Goal: Download file/media

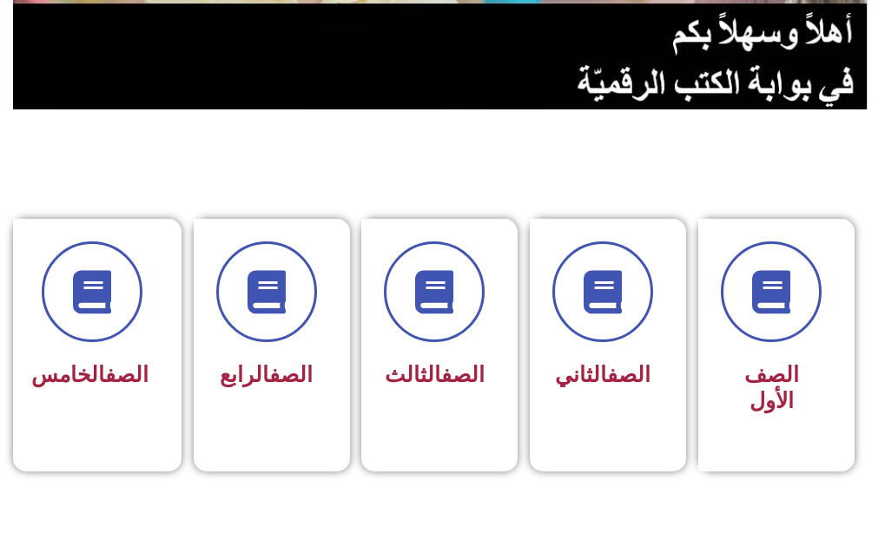
scroll to position [348, 0]
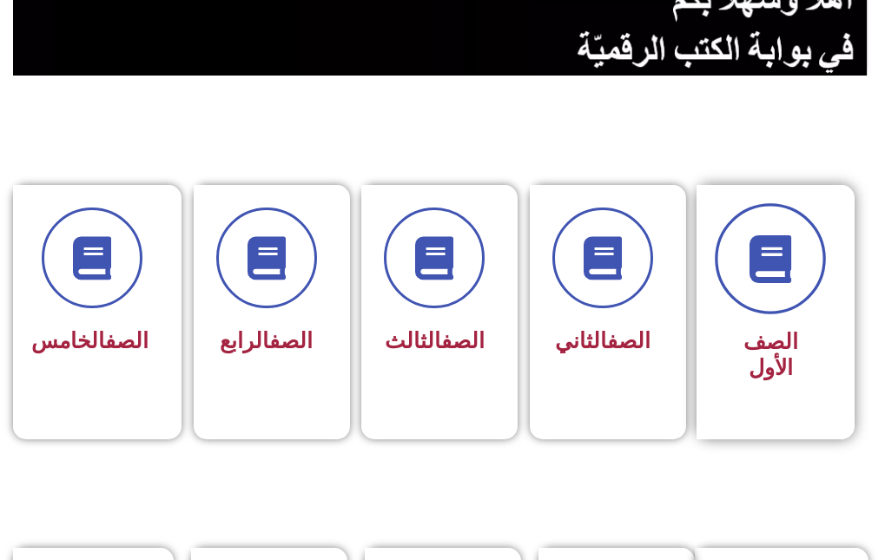
click at [792, 253] on span at bounding box center [770, 258] width 111 height 111
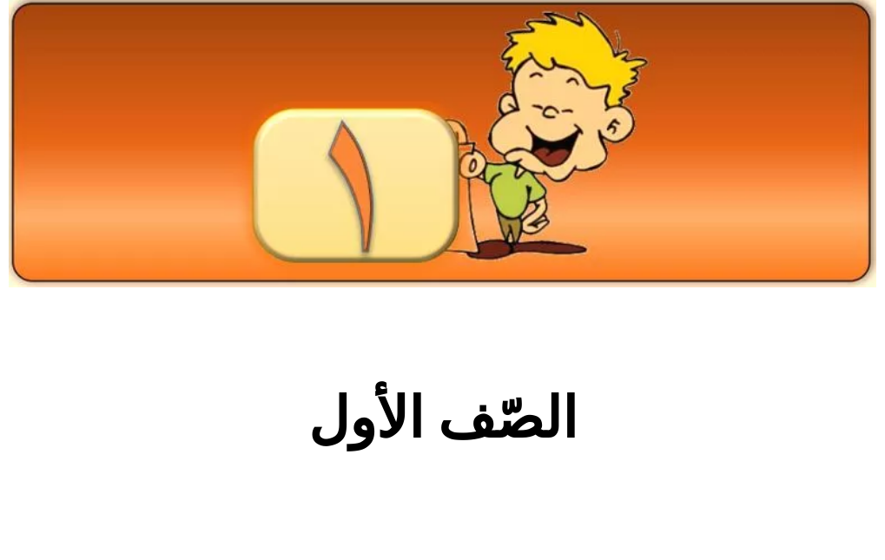
scroll to position [174, 0]
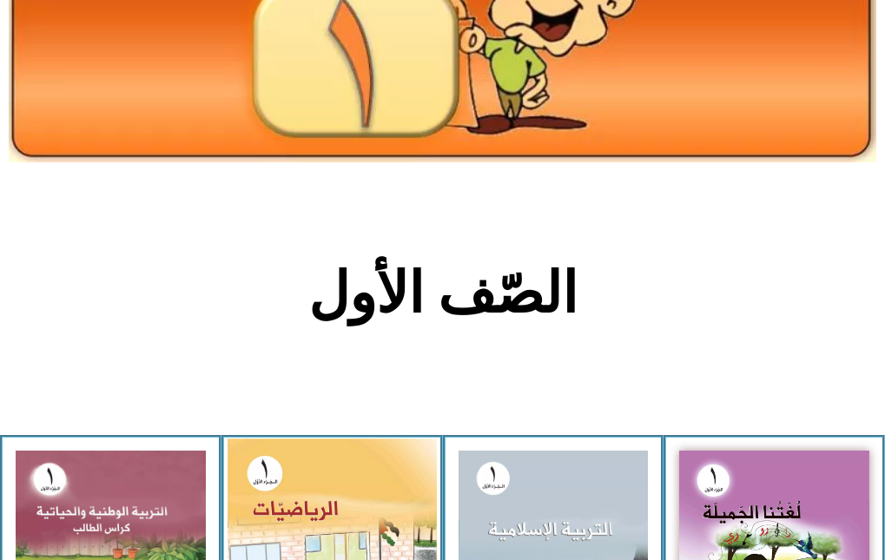
click at [368, 440] on img at bounding box center [332, 571] width 209 height 262
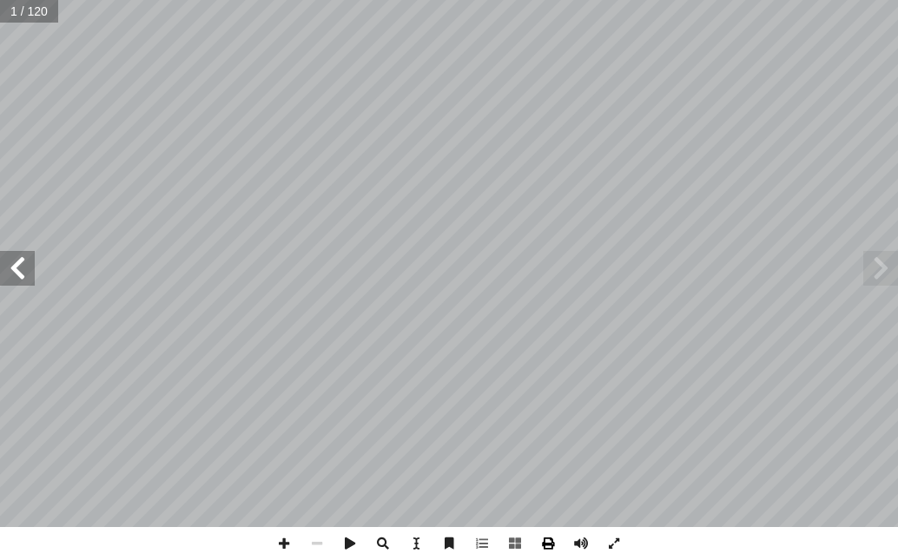
click at [546, 540] on span at bounding box center [548, 543] width 33 height 33
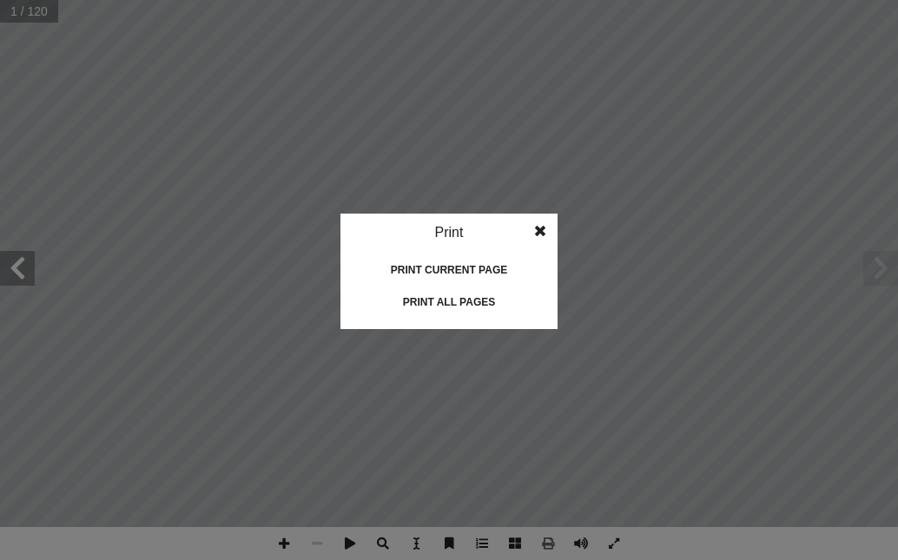
click at [489, 301] on div "Print all pages" at bounding box center [449, 302] width 174 height 28
